Goal: Communication & Community: Answer question/provide support

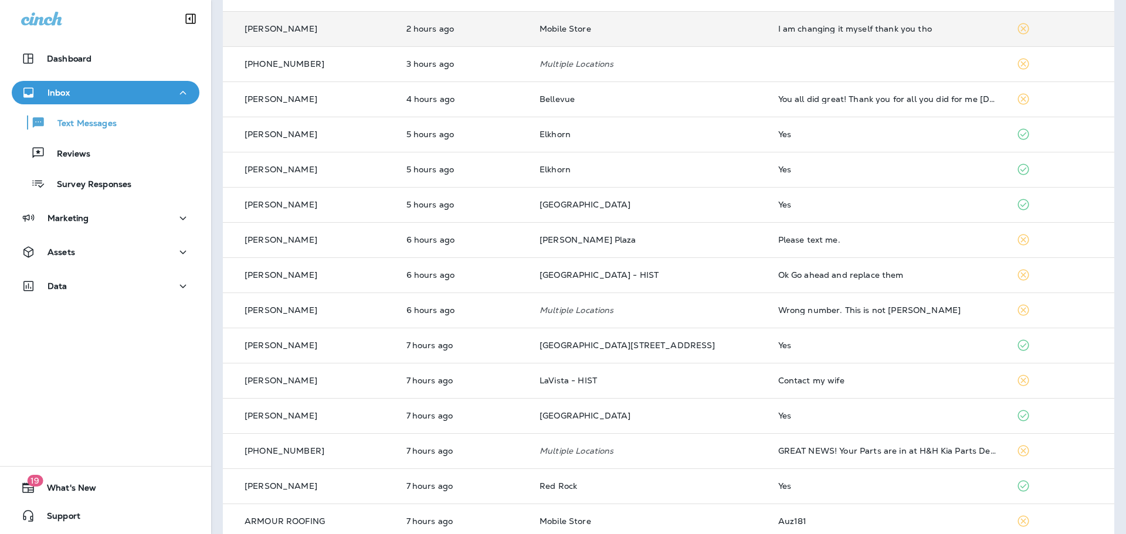
scroll to position [117, 0]
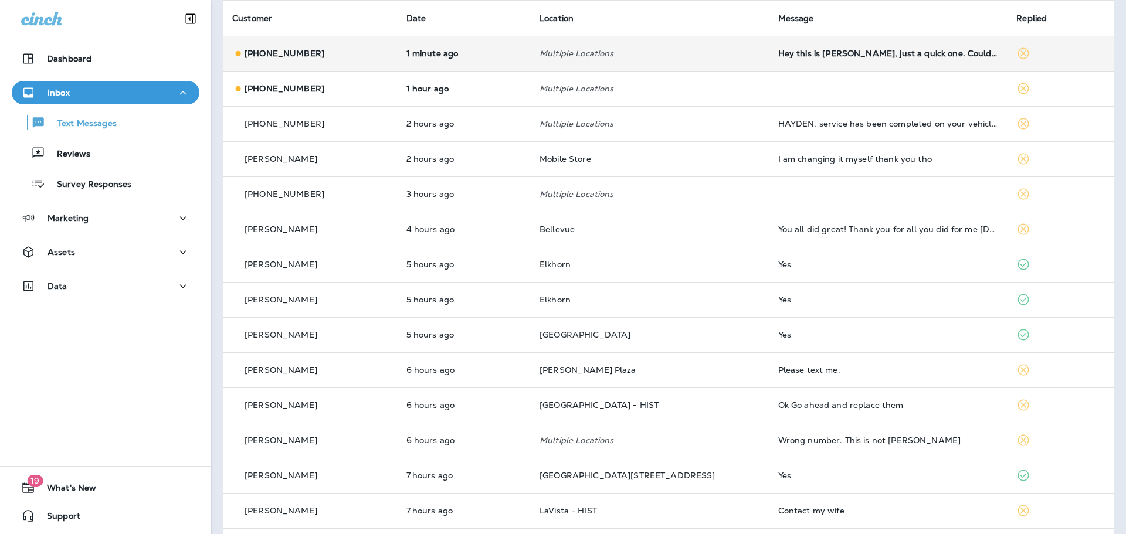
click at [826, 60] on td "Hey this is [PERSON_NAME], just a quick one. Could you guys take on more high e…" at bounding box center [888, 53] width 239 height 35
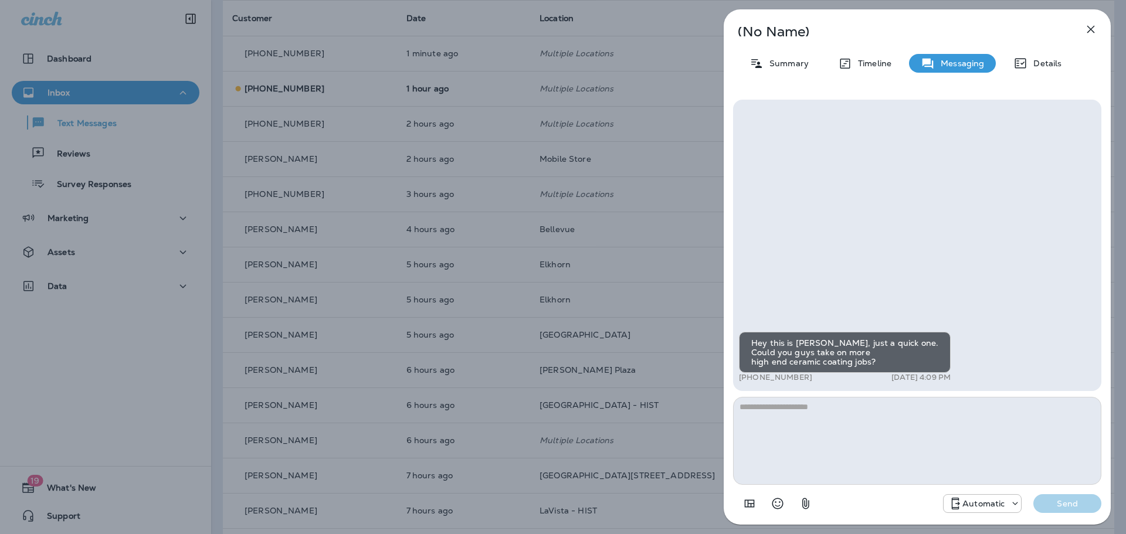
click at [1092, 25] on icon "button" at bounding box center [1090, 29] width 14 height 14
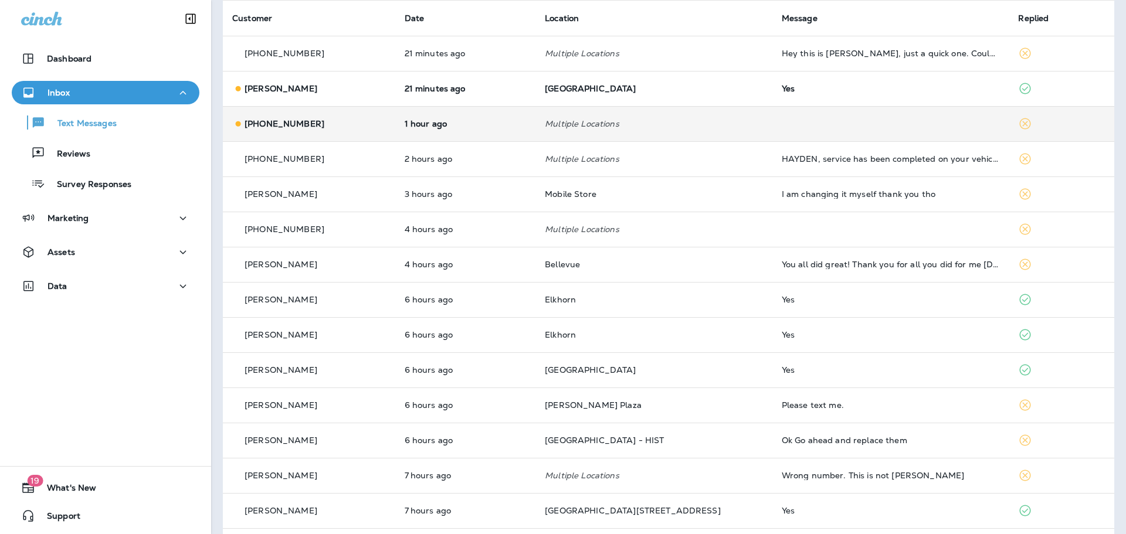
click at [674, 133] on td "Multiple Locations" at bounding box center [653, 123] width 237 height 35
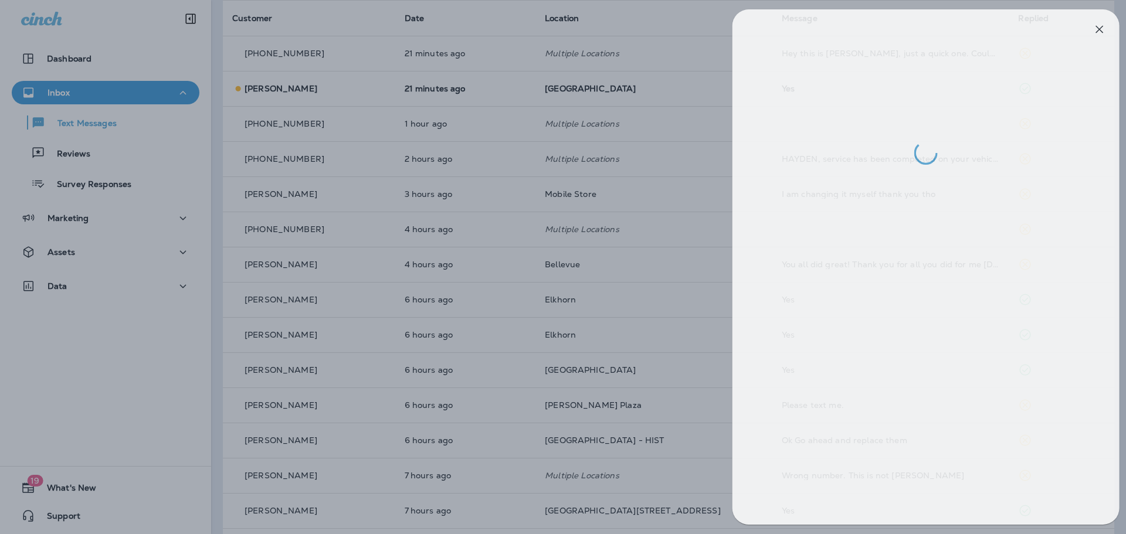
click at [684, 107] on div at bounding box center [572, 267] width 1126 height 534
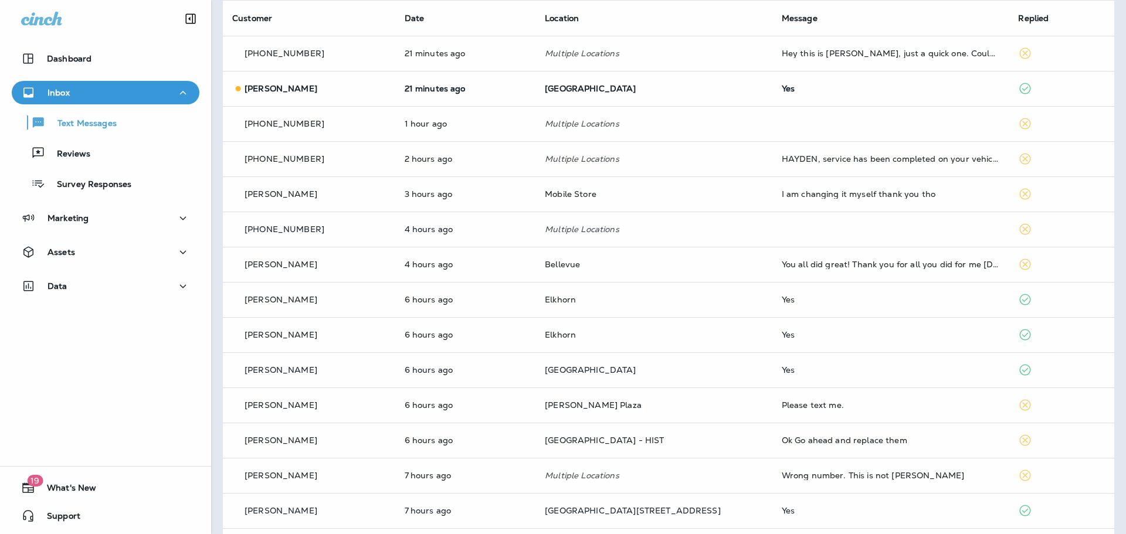
click at [722, 89] on div at bounding box center [563, 267] width 1126 height 534
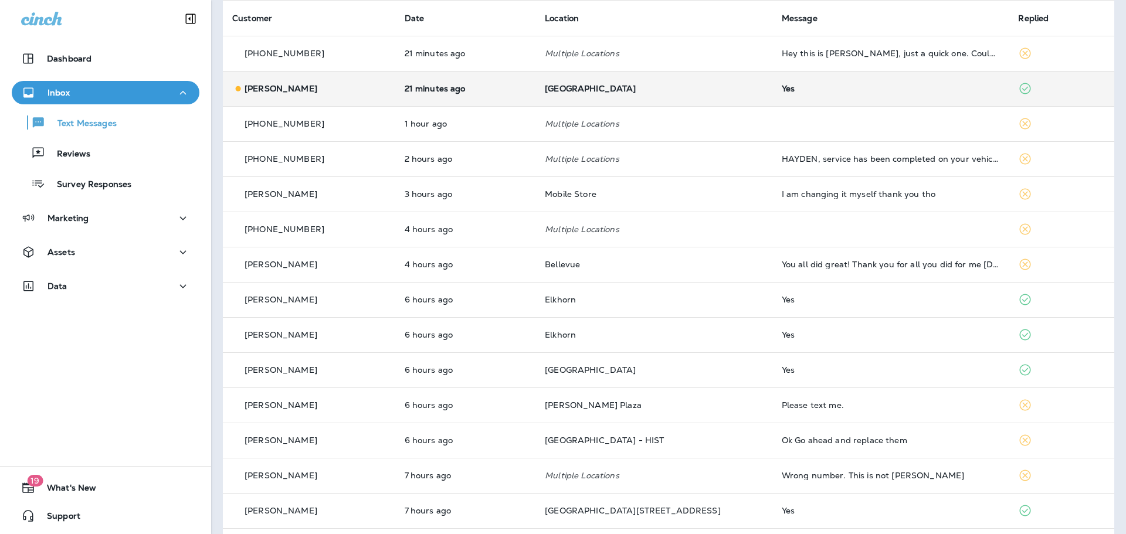
click at [772, 97] on td "Yes" at bounding box center [890, 88] width 237 height 35
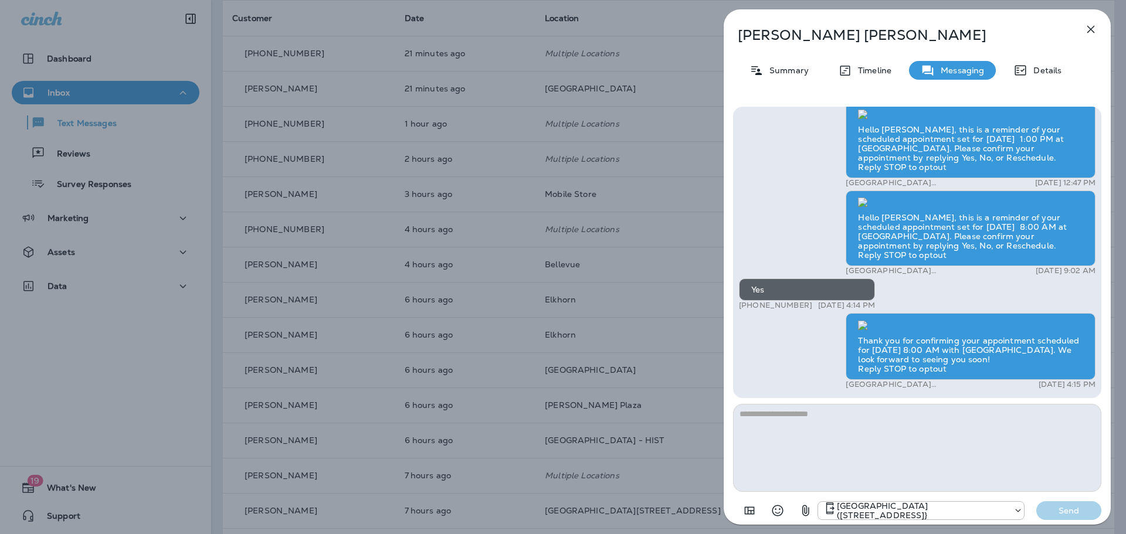
click at [1086, 27] on icon "button" at bounding box center [1090, 29] width 14 height 14
